Goal: Information Seeking & Learning: Find specific fact

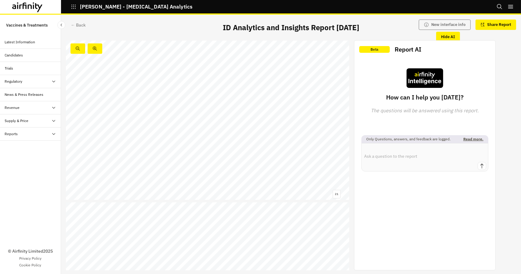
scroll to position [3233, 0]
drag, startPoint x: 306, startPoint y: 27, endPoint x: 375, endPoint y: 24, distance: 69.0
click at [377, 19] on div "← Back ID Analytics and Insights Report 2nd September New interface info Share …" at bounding box center [291, 28] width 460 height 23
click at [359, 26] on p "ID Analytics and Insights Report 2nd September" at bounding box center [291, 27] width 136 height 11
click at [27, 43] on div "Latest Information" at bounding box center [20, 41] width 31 height 5
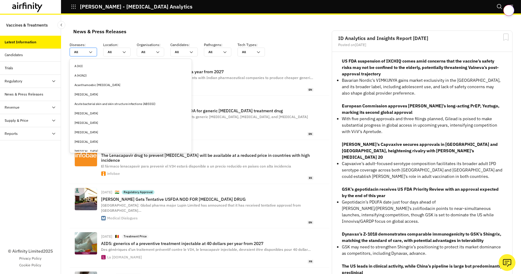
click at [89, 50] on icon at bounding box center [90, 52] width 5 height 5
click at [189, 50] on icon at bounding box center [191, 52] width 5 height 5
click at [92, 53] on icon at bounding box center [90, 52] width 5 height 5
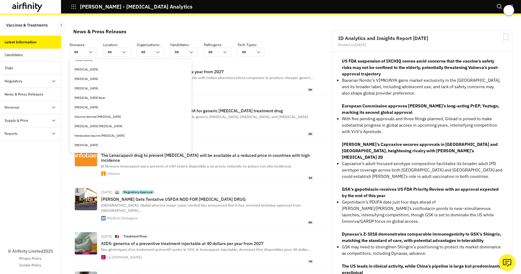
scroll to position [1619, 0]
click at [94, 130] on div "Varicella zoster" at bounding box center [130, 131] width 112 height 5
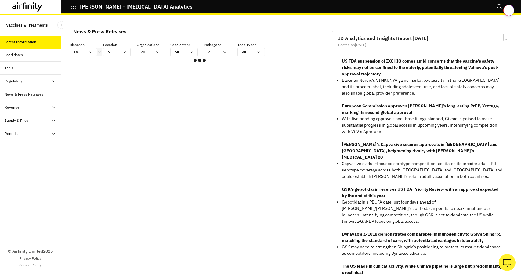
scroll to position [5, 5]
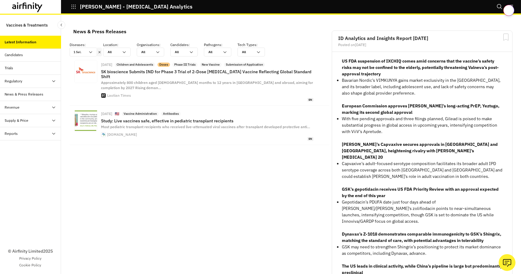
click at [199, 53] on div at bounding box center [200, 52] width 5 height 9
click at [193, 51] on icon at bounding box center [191, 52] width 5 height 5
click at [160, 52] on icon at bounding box center [157, 52] width 5 height 5
click at [127, 50] on div "All All" at bounding box center [116, 52] width 27 height 9
click at [226, 50] on icon at bounding box center [224, 52] width 5 height 5
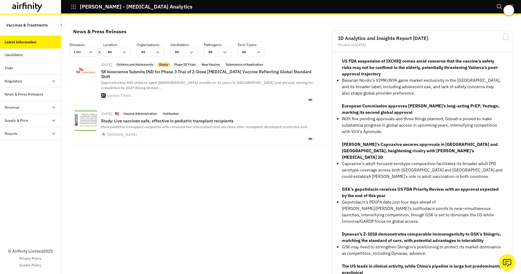
click at [28, 55] on div "Candidates" at bounding box center [33, 54] width 56 height 5
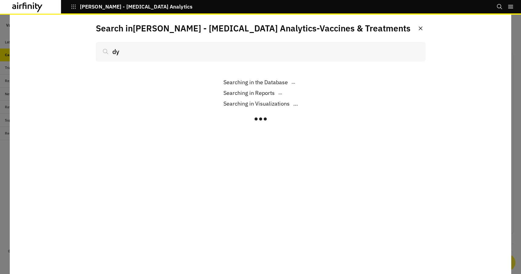
type input "dyn"
type input "dynavax"
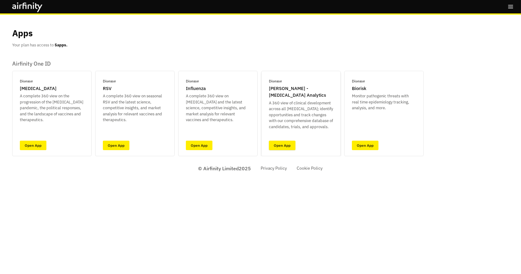
click at [289, 145] on link "Open App" at bounding box center [282, 145] width 27 height 9
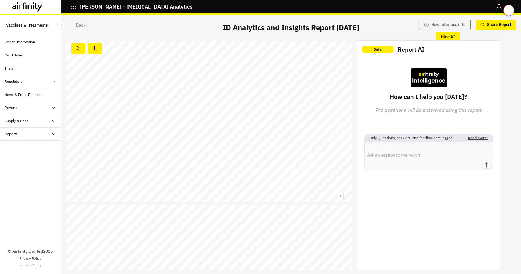
scroll to position [183, 0]
click at [248, 108] on link at bounding box center [271, 109] width 90 height 4
click at [174, 101] on span "Dynavax" at bounding box center [174, 101] width 10 height 2
